Goal: Task Accomplishment & Management: Complete application form

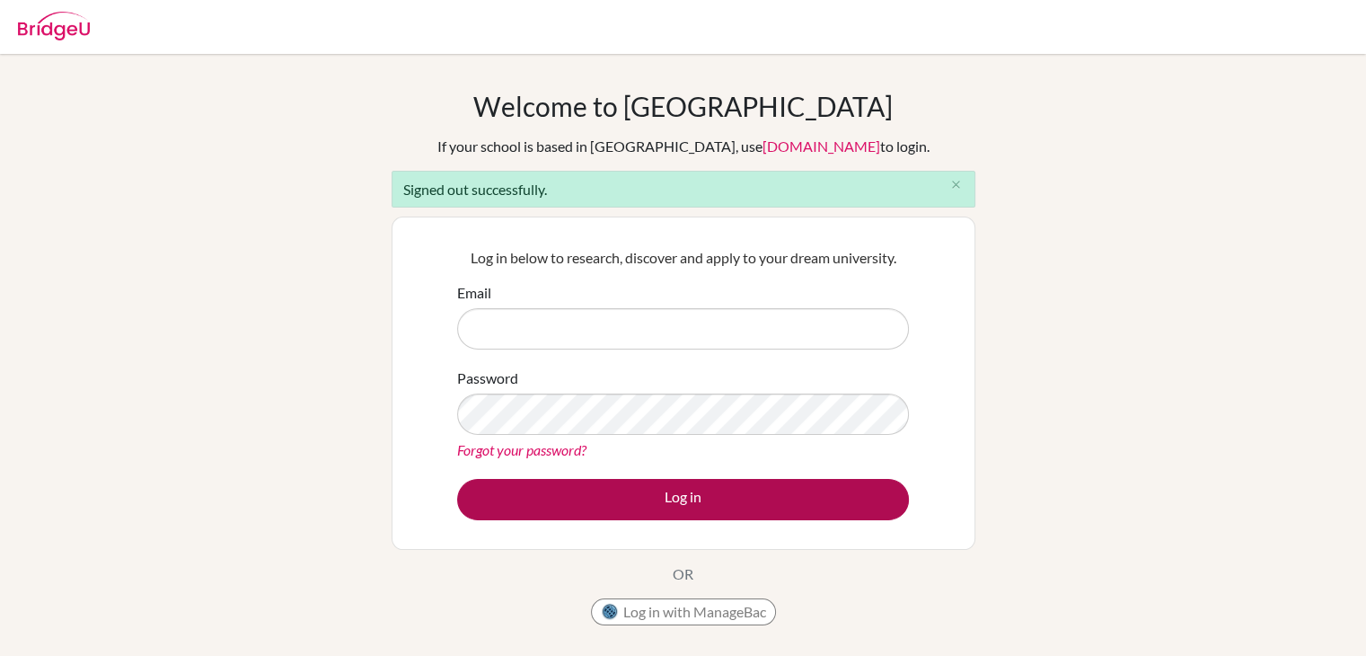
type input "[EMAIL_ADDRESS][DOMAIN_NAME]"
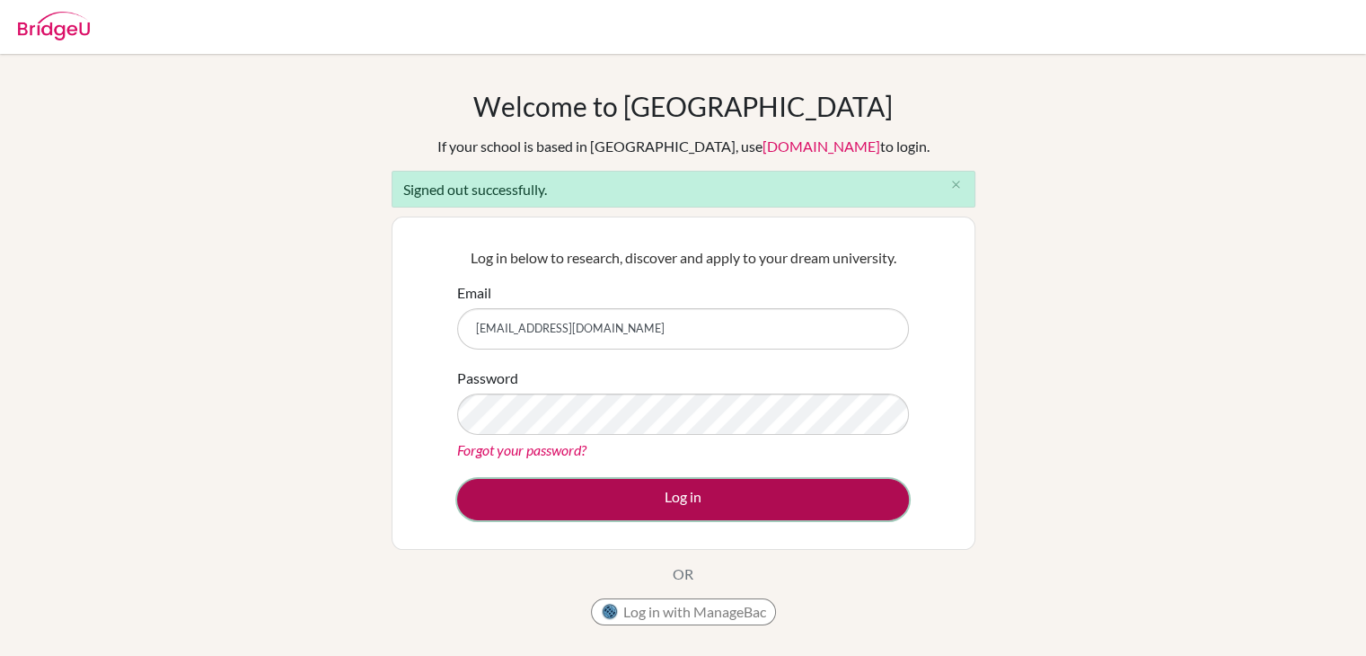
click at [716, 490] on button "Log in" at bounding box center [683, 499] width 452 height 41
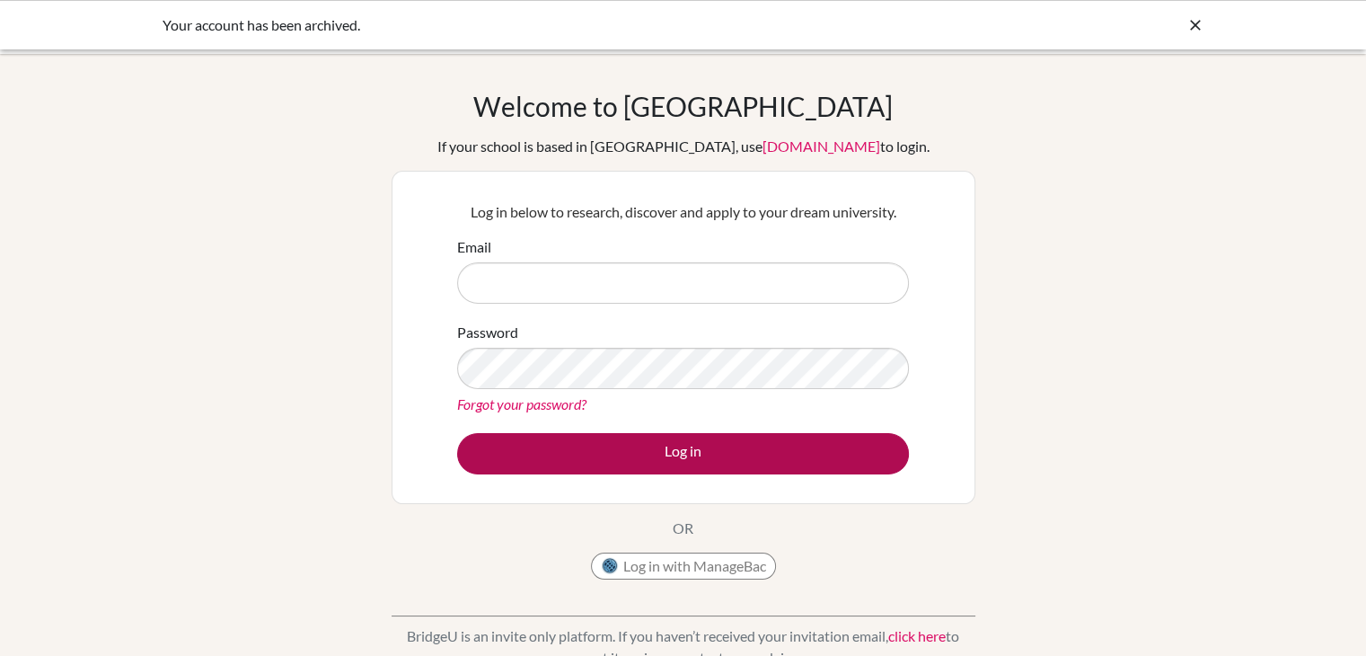
type input "[EMAIL_ADDRESS][DOMAIN_NAME]"
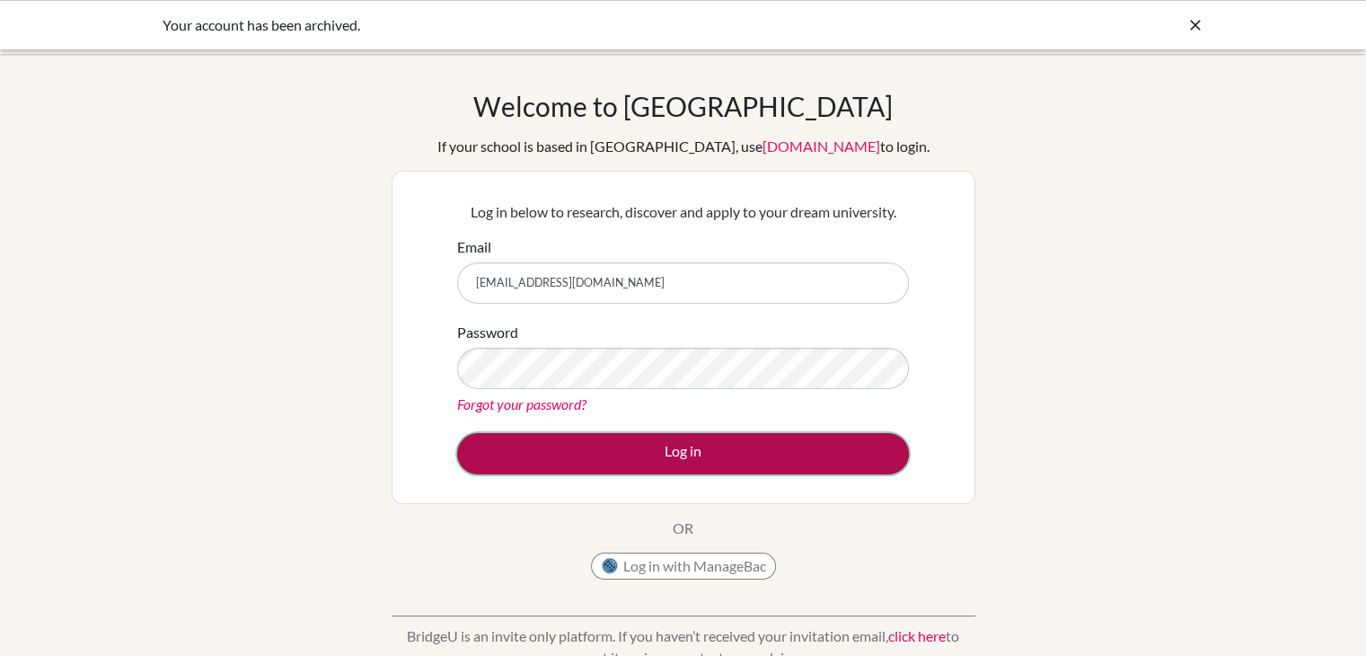
click at [686, 461] on button "Log in" at bounding box center [683, 453] width 452 height 41
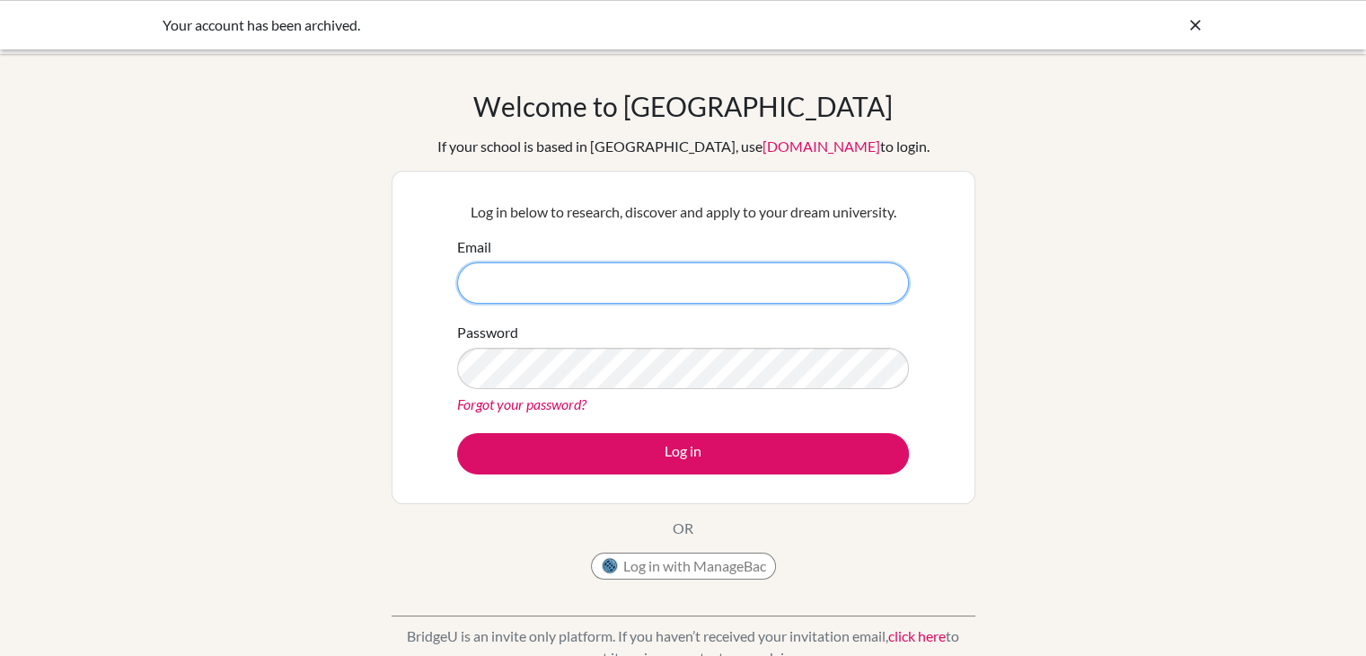
type input "[EMAIL_ADDRESS][DOMAIN_NAME]"
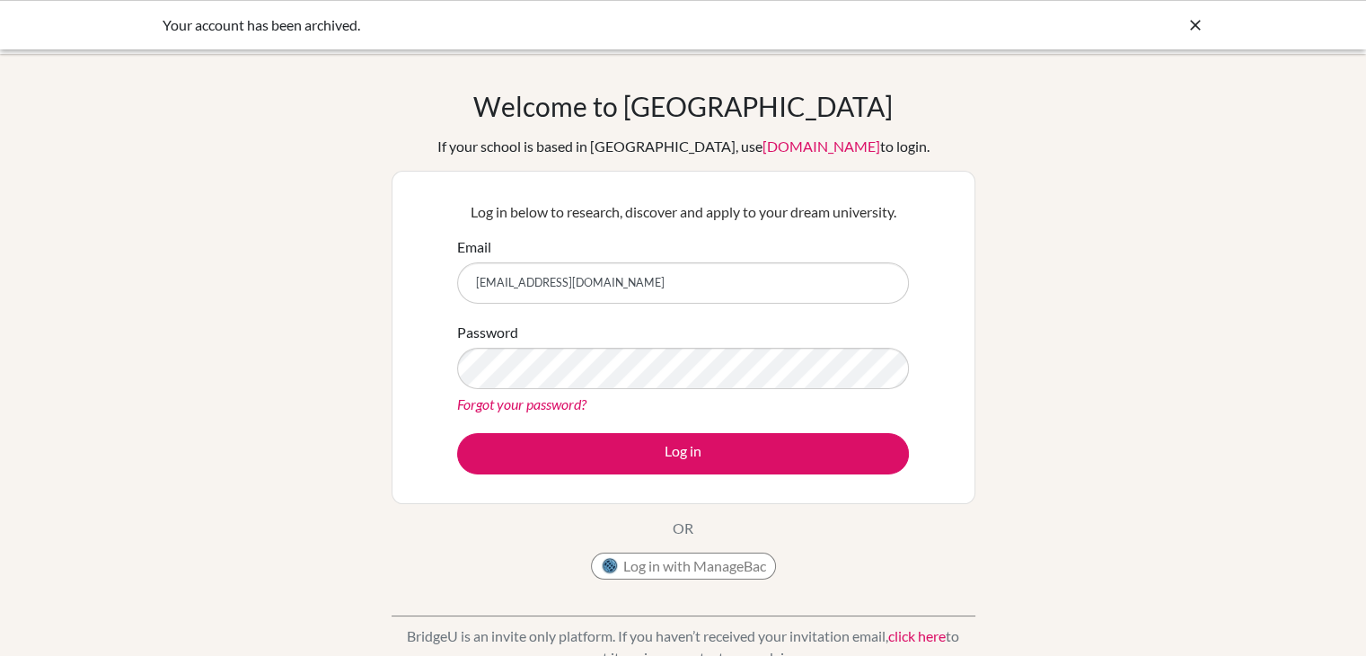
click at [525, 403] on link "Forgot your password?" at bounding box center [521, 403] width 129 height 17
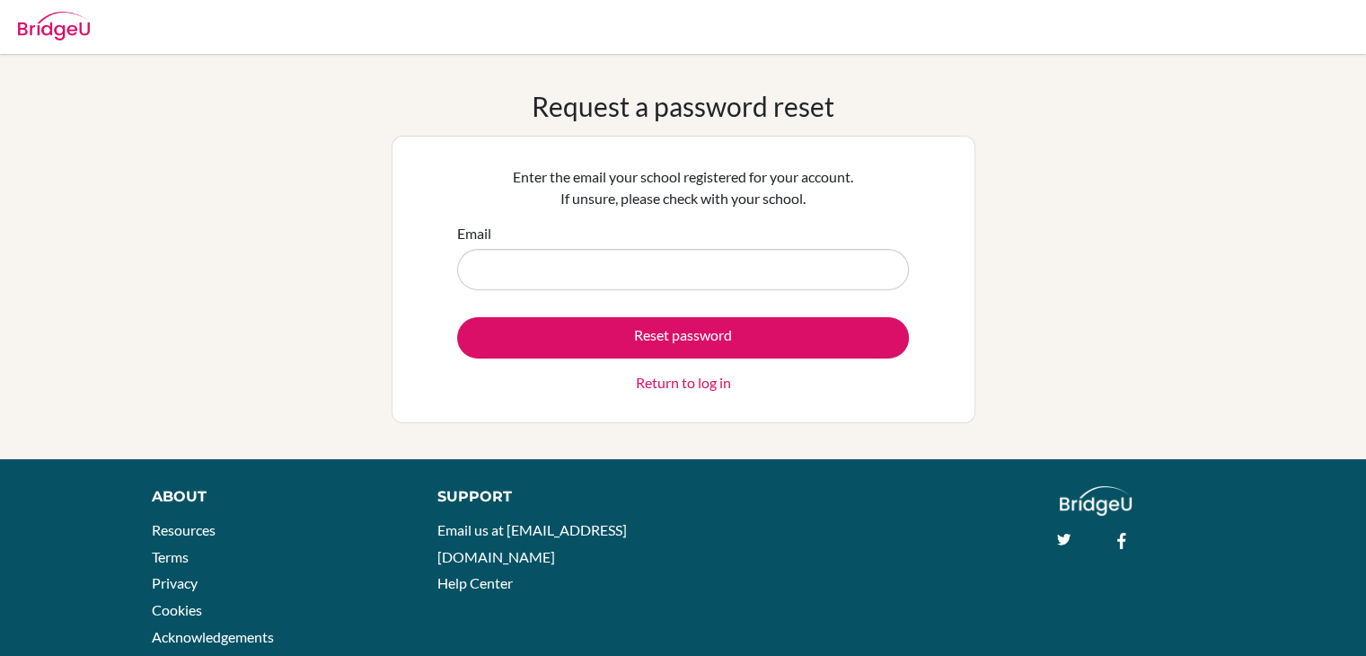
click at [687, 256] on input "Email" at bounding box center [683, 269] width 452 height 41
type input "[EMAIL_ADDRESS][DOMAIN_NAME]"
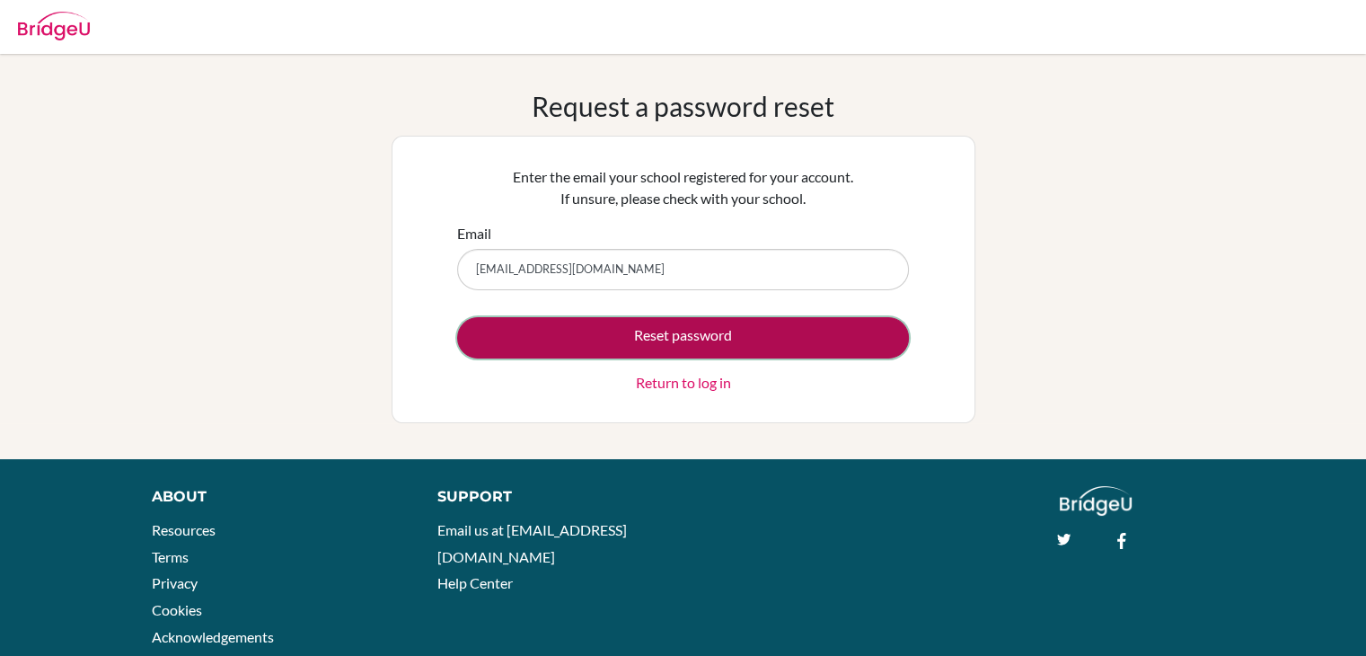
click at [708, 332] on button "Reset password" at bounding box center [683, 337] width 452 height 41
click at [665, 323] on button "Reset password" at bounding box center [683, 337] width 452 height 41
click at [571, 342] on button "Reset password" at bounding box center [683, 337] width 452 height 41
click at [655, 339] on button "Reset password" at bounding box center [683, 337] width 452 height 41
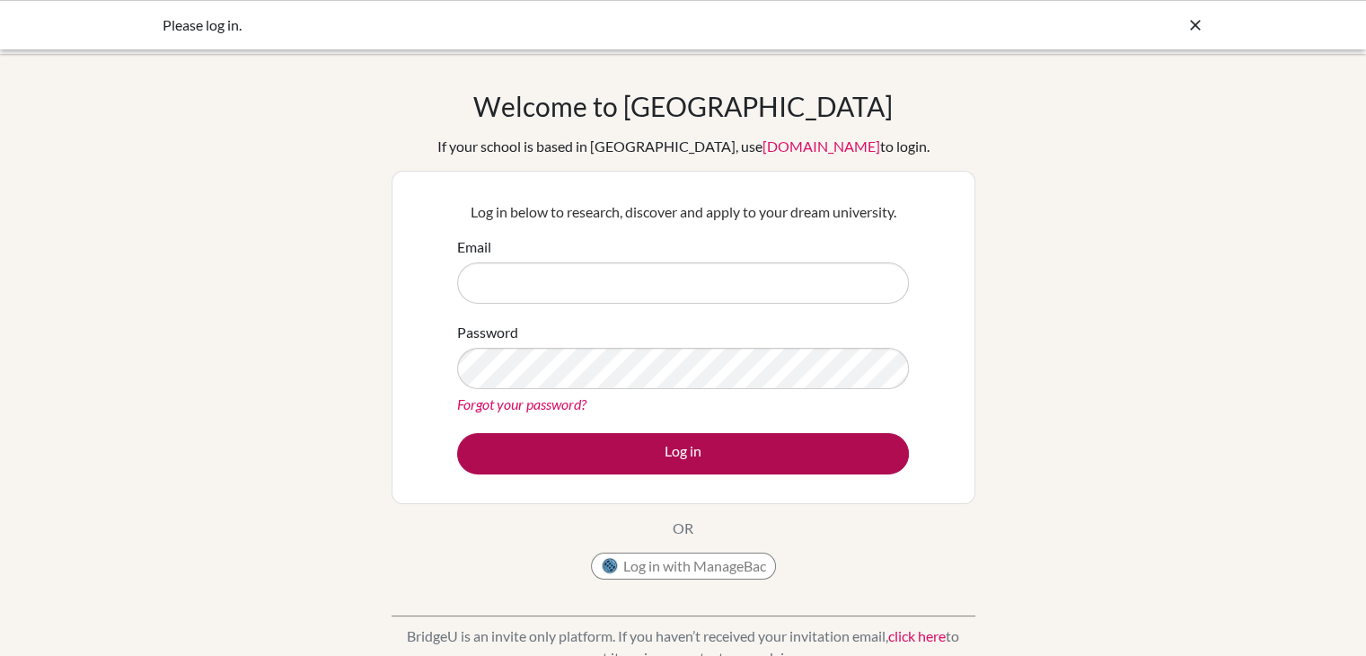
type input "[EMAIL_ADDRESS][DOMAIN_NAME]"
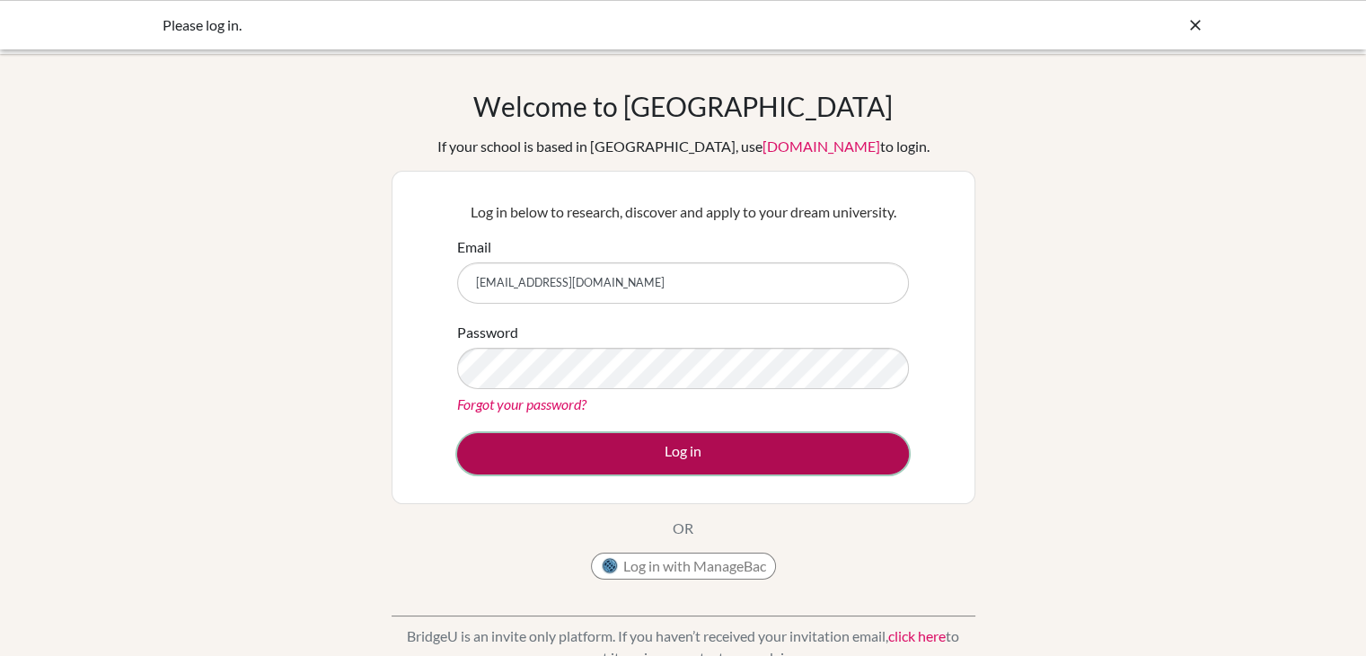
click at [764, 446] on button "Log in" at bounding box center [683, 453] width 452 height 41
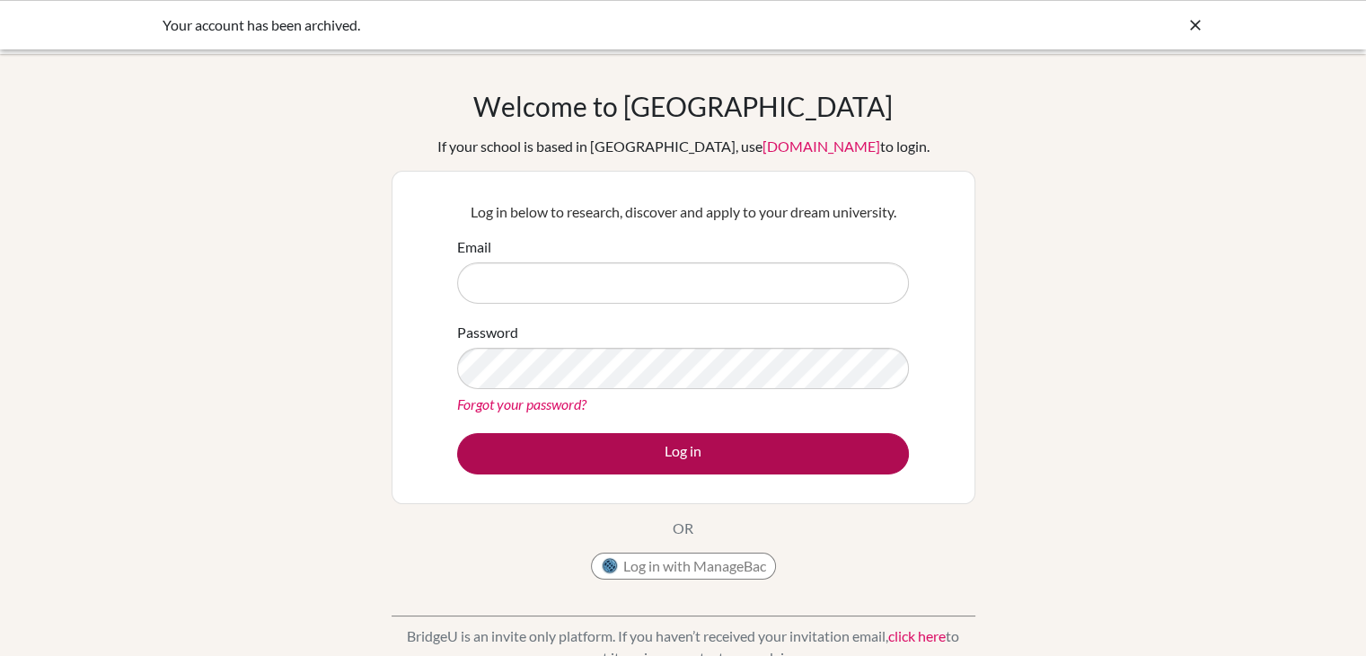
type input "[EMAIL_ADDRESS][DOMAIN_NAME]"
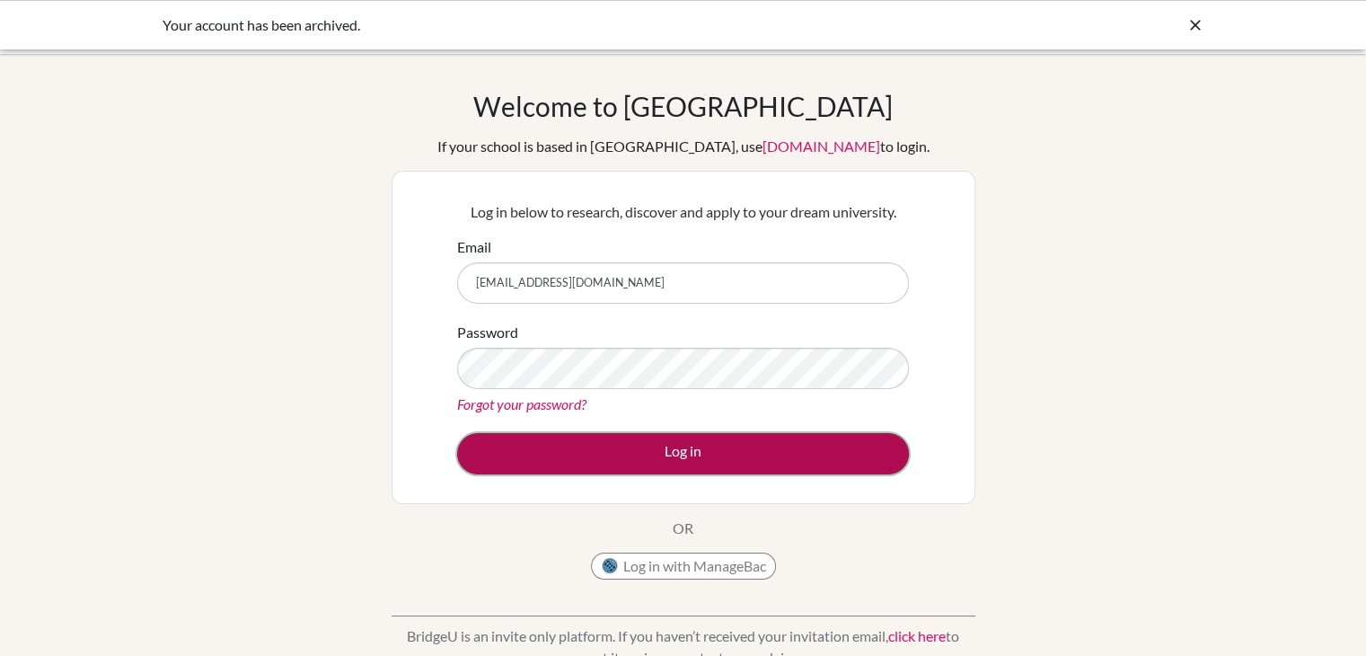
click at [668, 448] on button "Log in" at bounding box center [683, 453] width 452 height 41
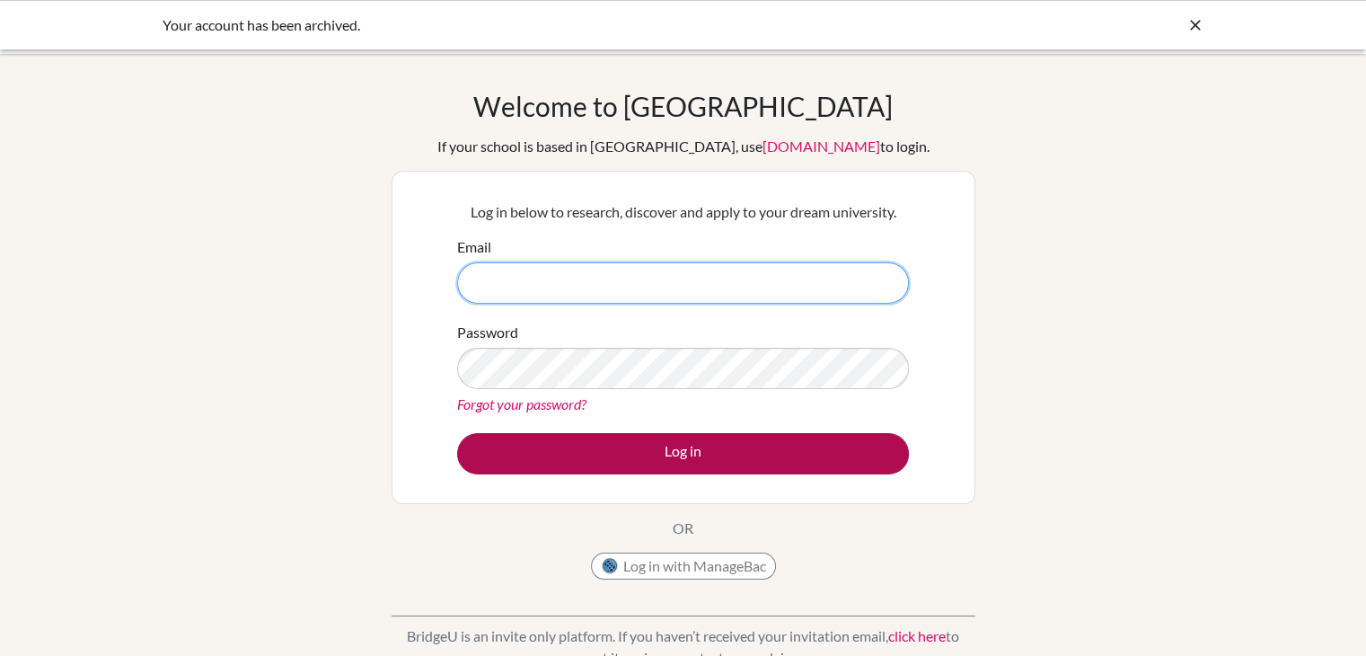
type input "[EMAIL_ADDRESS][DOMAIN_NAME]"
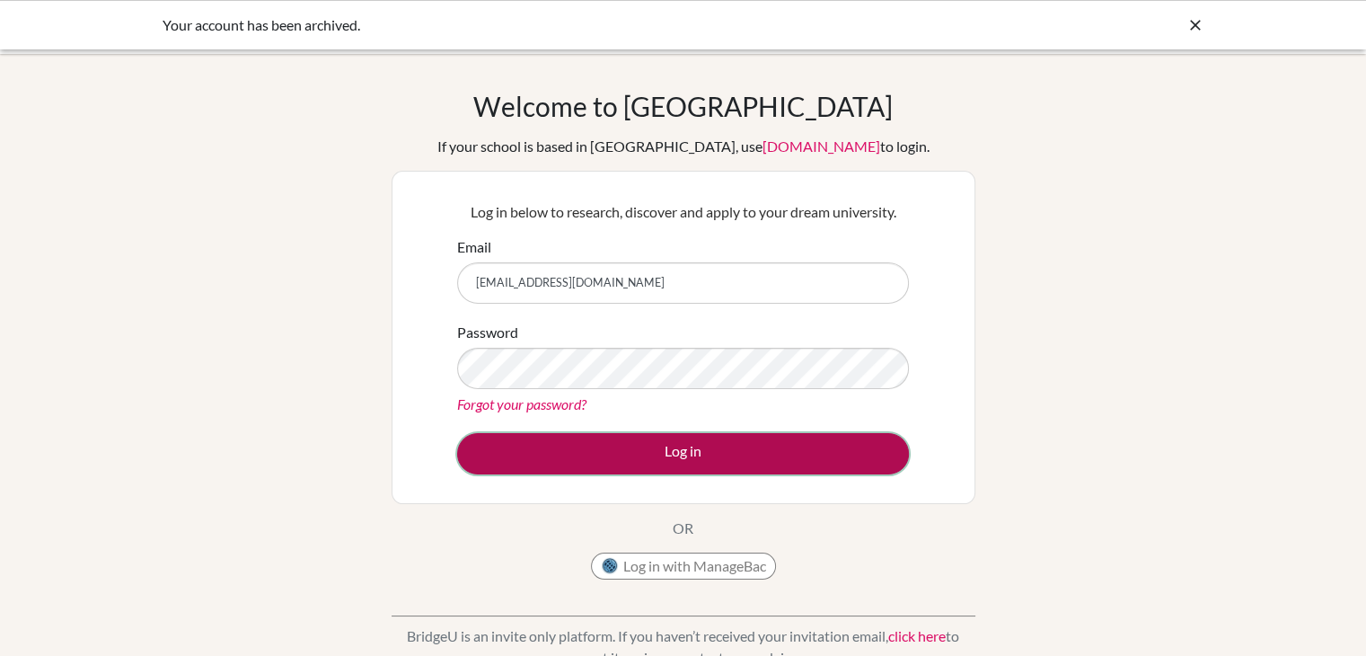
click at [676, 453] on button "Log in" at bounding box center [683, 453] width 452 height 41
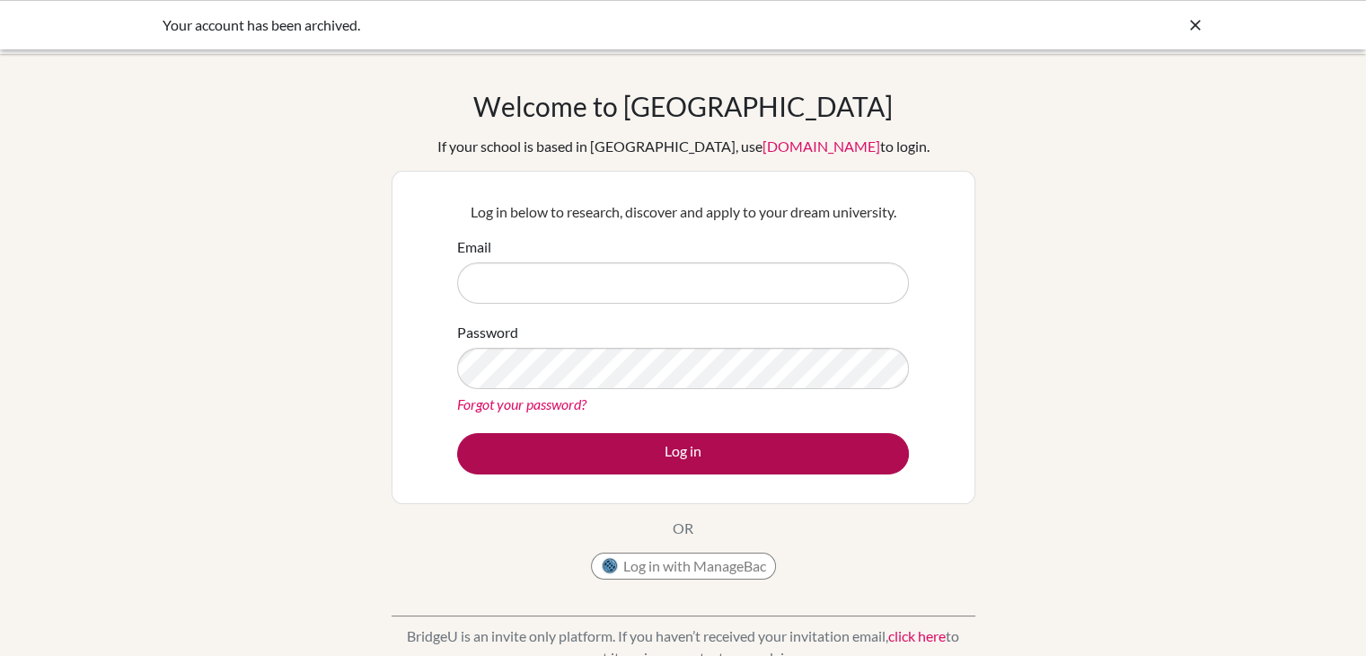
type input "[EMAIL_ADDRESS][DOMAIN_NAME]"
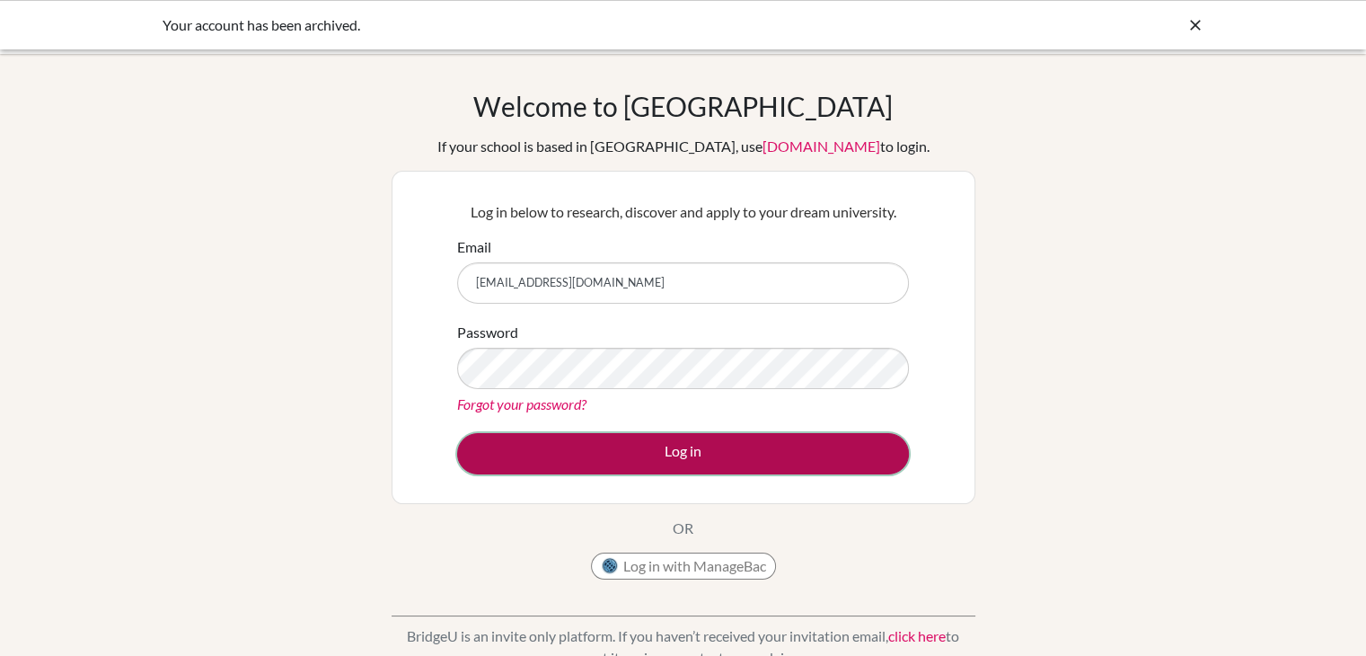
click at [616, 455] on button "Log in" at bounding box center [683, 453] width 452 height 41
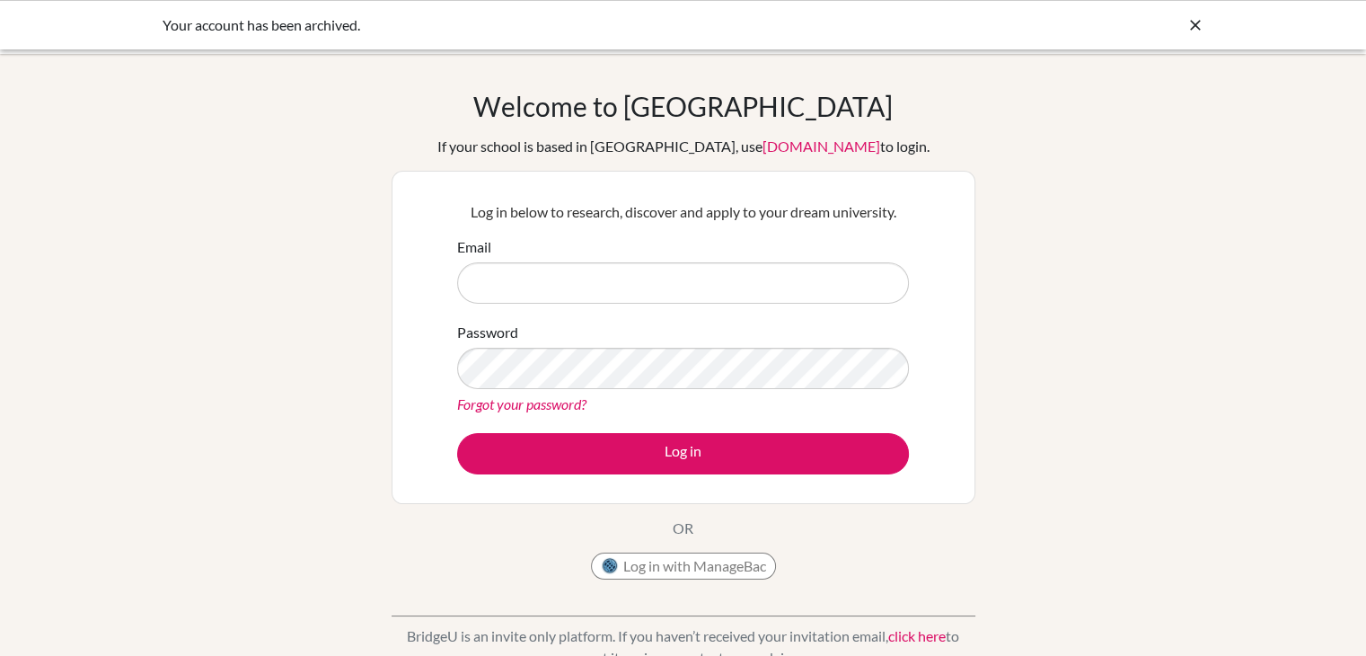
type input "[EMAIL_ADDRESS][DOMAIN_NAME]"
drag, startPoint x: 0, startPoint y: 0, endPoint x: 627, endPoint y: 479, distance: 789.0
click at [627, 479] on div "Log in below to research, discover and apply to your dream university. Email [E…" at bounding box center [683, 338] width 474 height 296
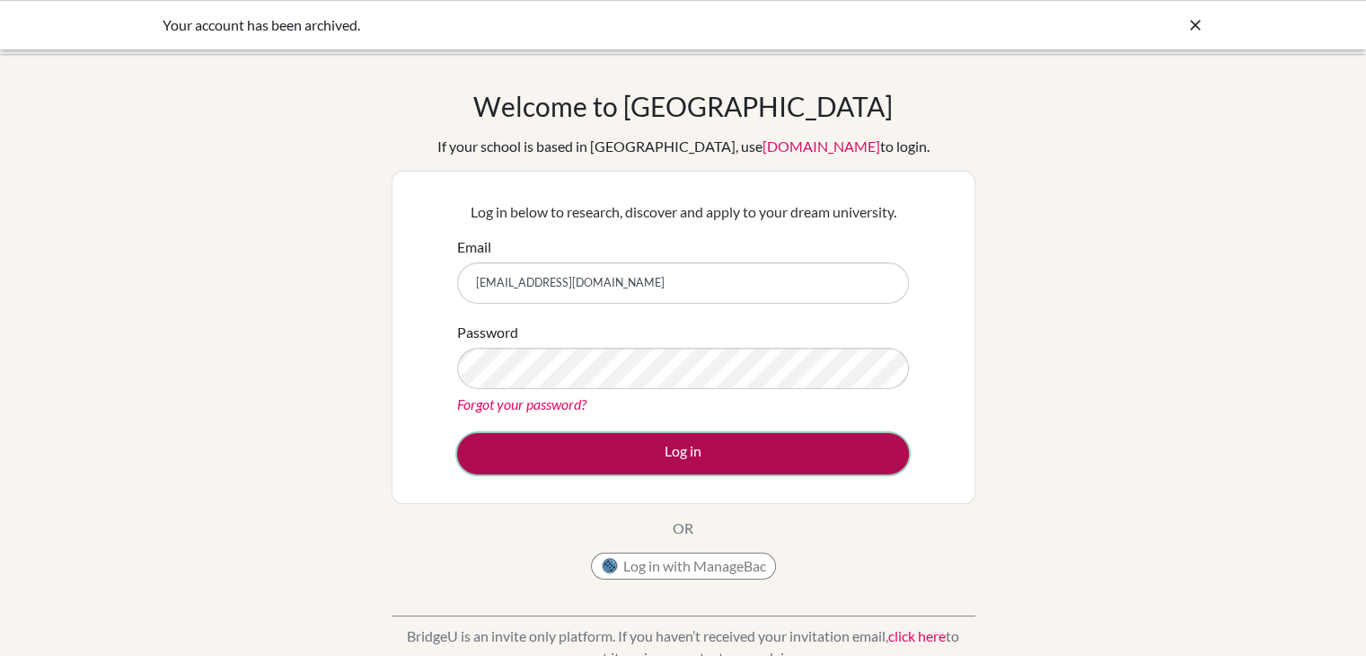
click at [532, 440] on button "Log in" at bounding box center [683, 453] width 452 height 41
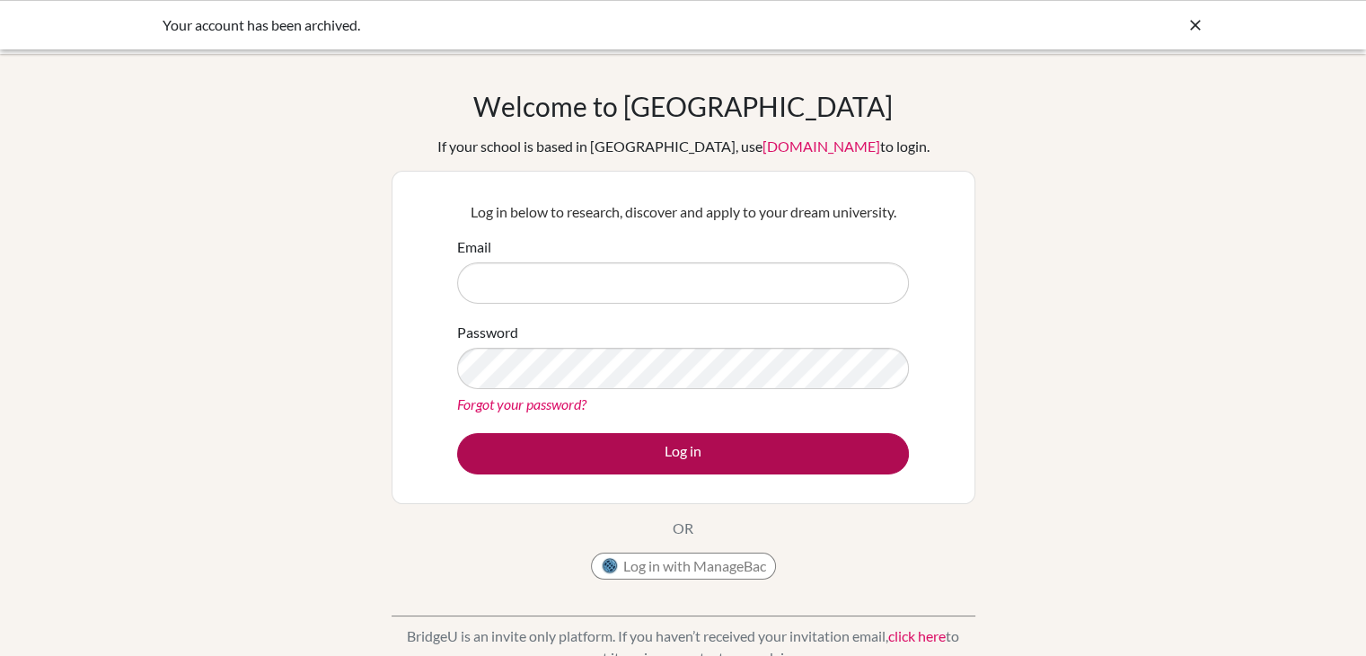
type input "[EMAIL_ADDRESS][DOMAIN_NAME]"
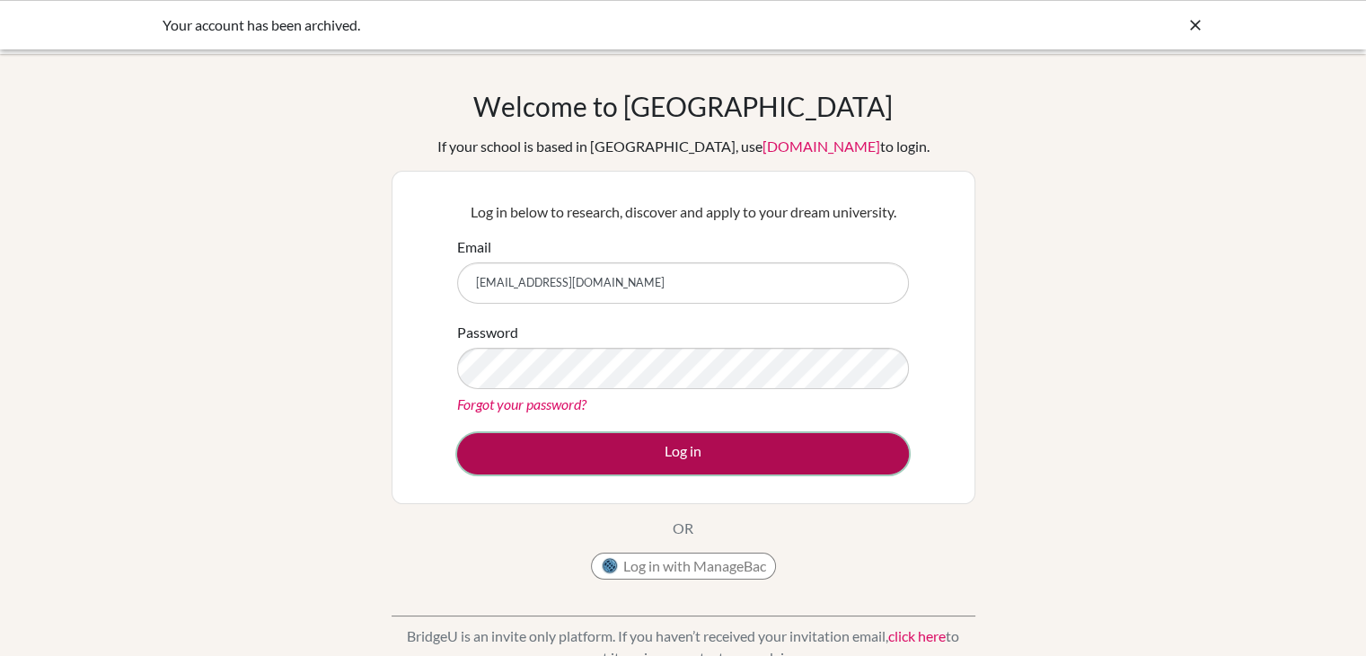
click at [773, 457] on button "Log in" at bounding box center [683, 453] width 452 height 41
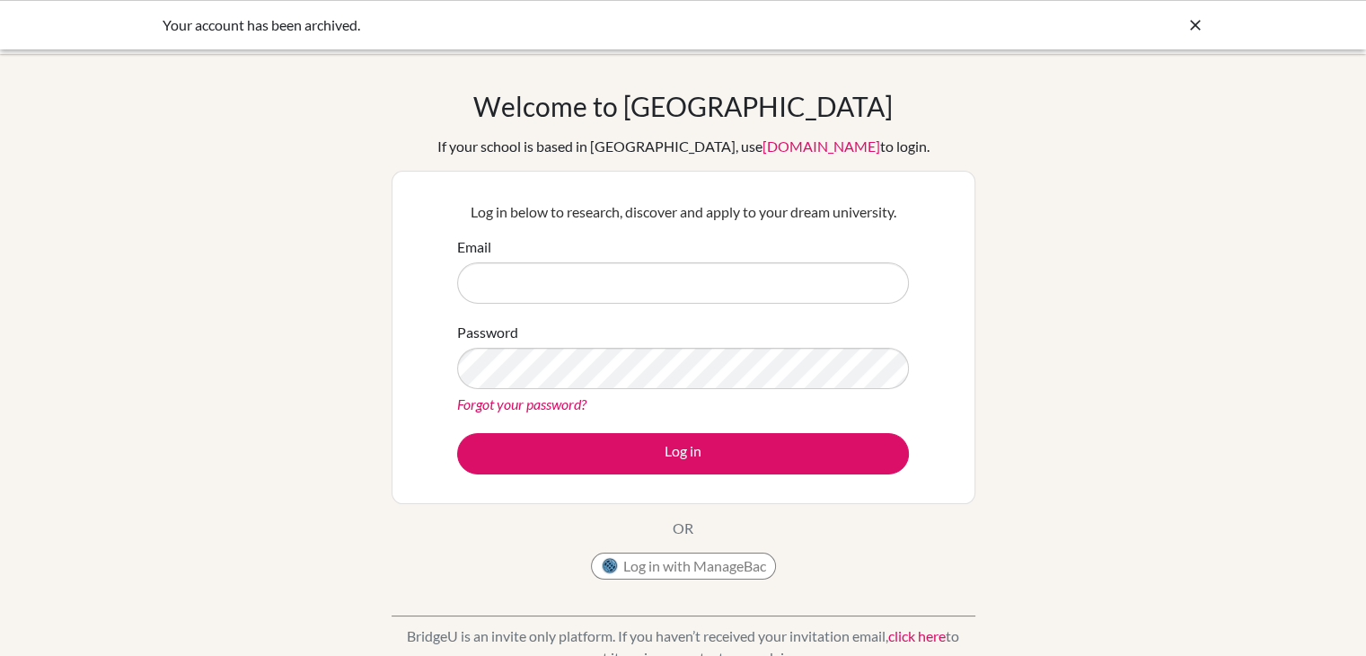
type input "[EMAIL_ADDRESS][DOMAIN_NAME]"
click at [773, 457] on button "Log in" at bounding box center [683, 453] width 452 height 41
click at [499, 107] on div "Welcome to BridgeU If your school is based in China, use app.bridge-u.com.cn to…" at bounding box center [684, 339] width 584 height 499
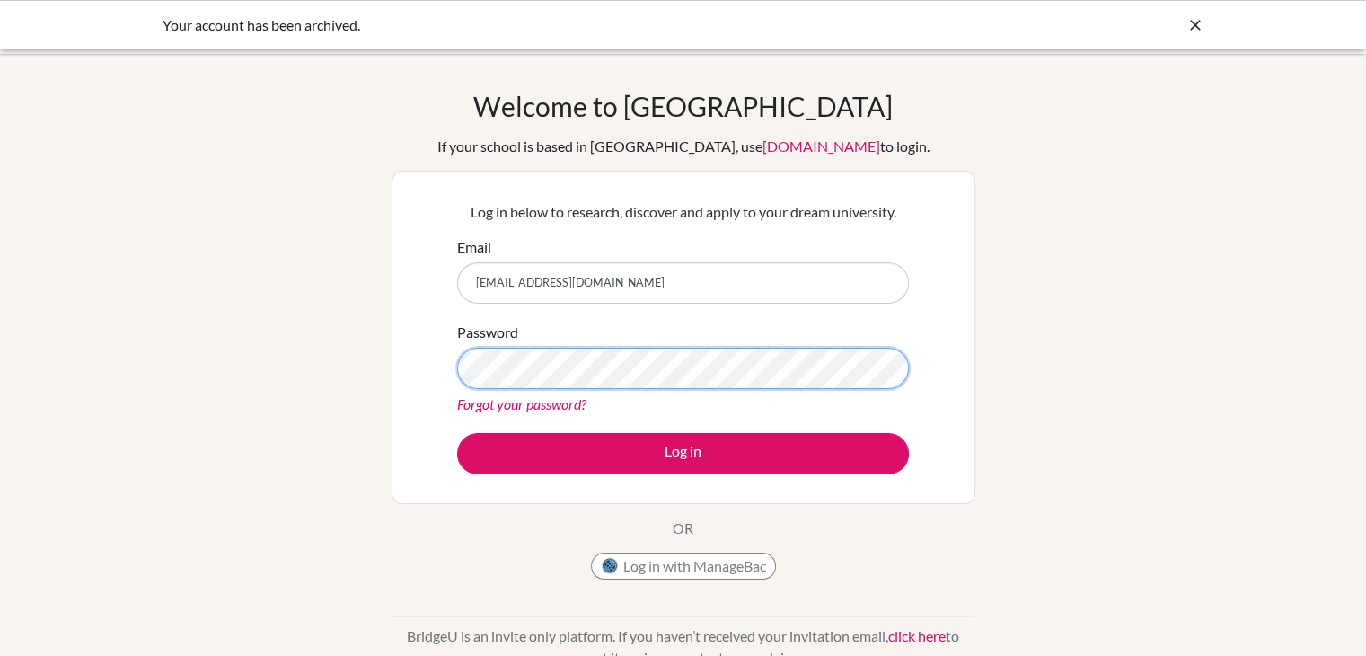
click at [428, 350] on div "Log in below to research, discover and apply to your dream university. Email 28…" at bounding box center [684, 337] width 584 height 333
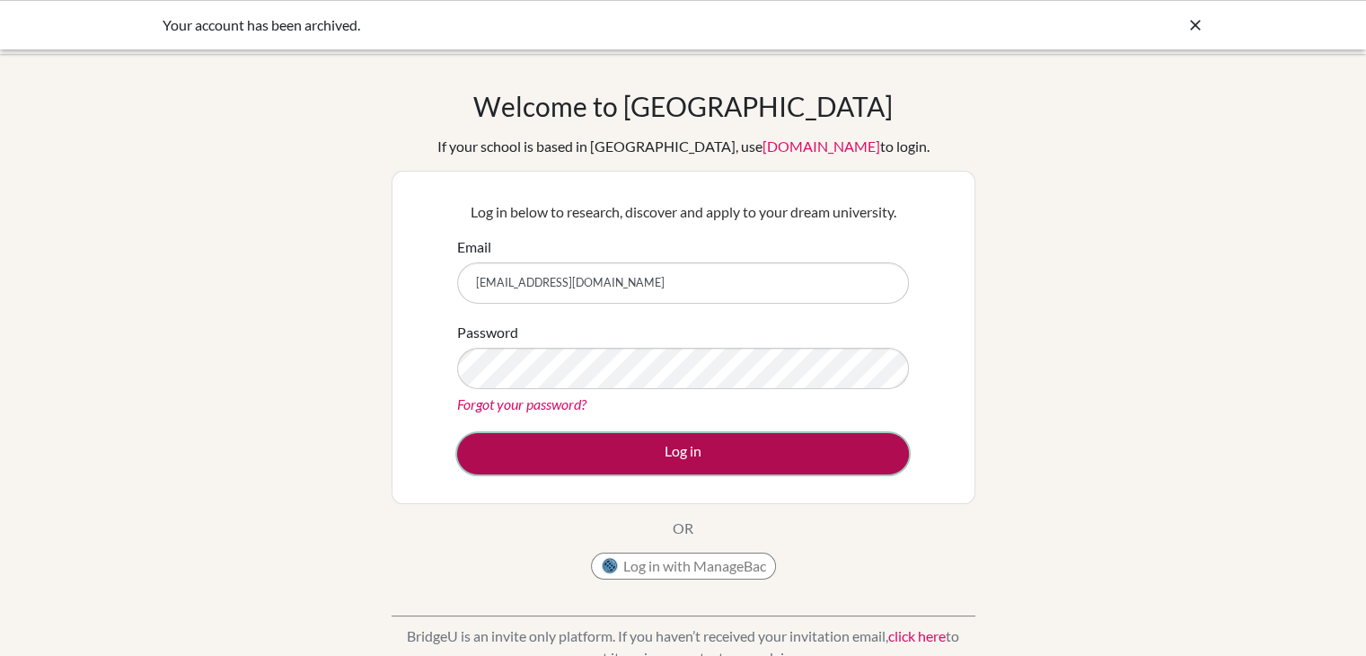
click at [488, 459] on button "Log in" at bounding box center [683, 453] width 452 height 41
click at [539, 446] on button "Log in" at bounding box center [683, 453] width 452 height 41
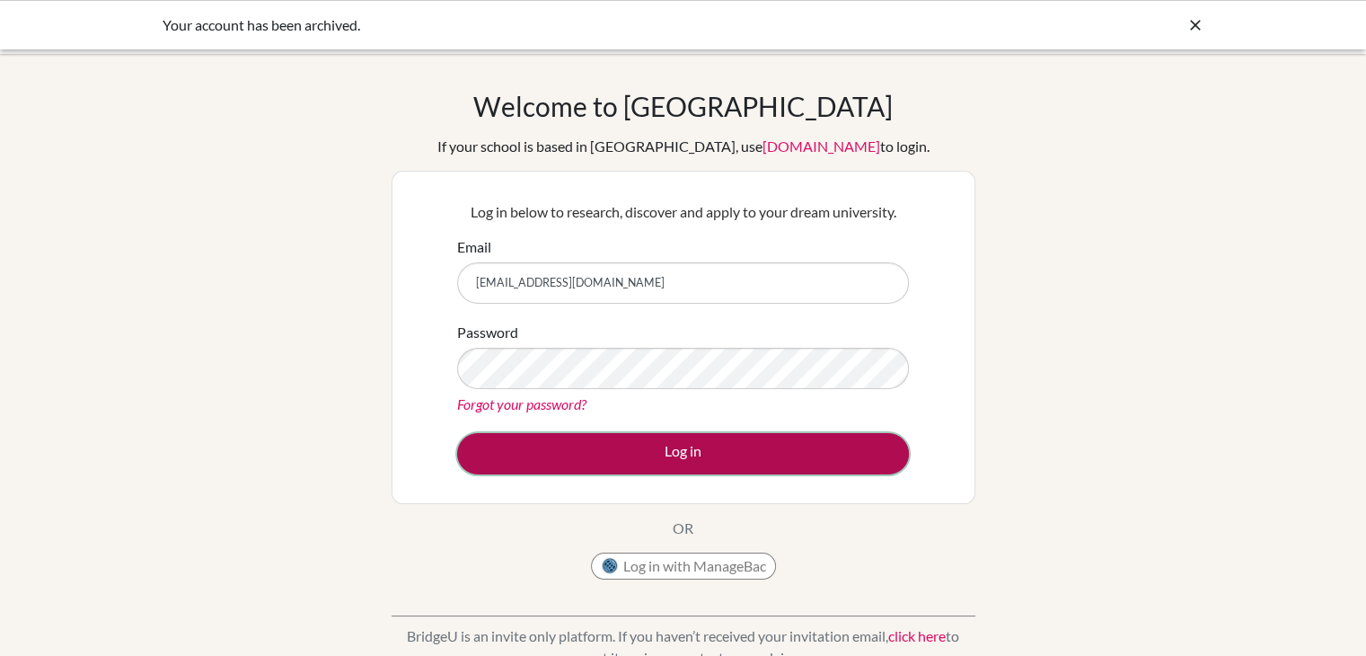
click at [539, 446] on button "Log in" at bounding box center [683, 453] width 452 height 41
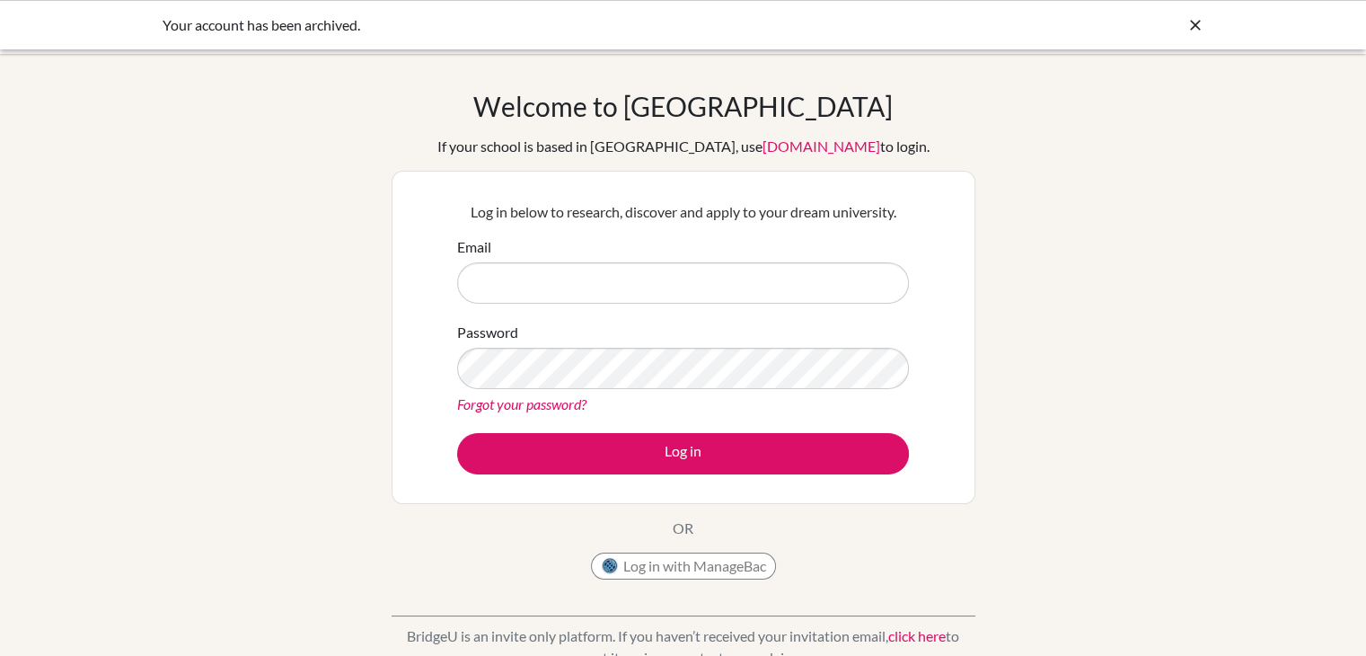
type input "[EMAIL_ADDRESS][DOMAIN_NAME]"
click at [938, 512] on div "Welcome to [GEOGRAPHIC_DATA] If your school is based in [GEOGRAPHIC_DATA], use …" at bounding box center [684, 339] width 584 height 499
